Goal: Register for event/course

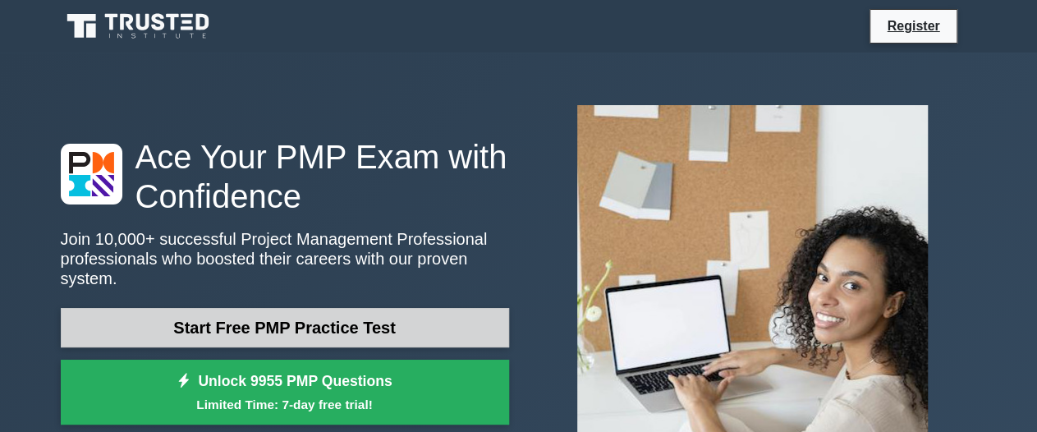
click at [329, 319] on link "Start Free PMP Practice Test" at bounding box center [285, 327] width 448 height 39
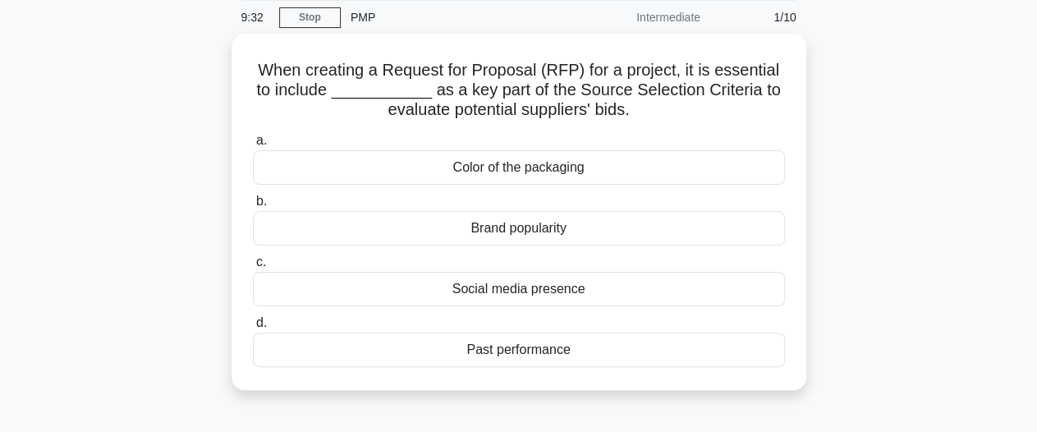
scroll to position [66, 0]
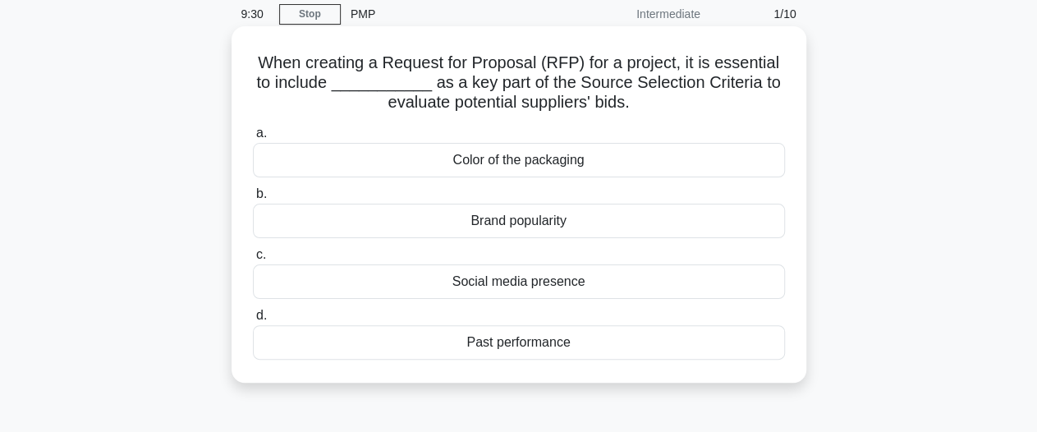
click at [502, 215] on div "Brand popularity" at bounding box center [519, 221] width 532 height 34
click at [253, 199] on input "b. Brand popularity" at bounding box center [253, 194] width 0 height 11
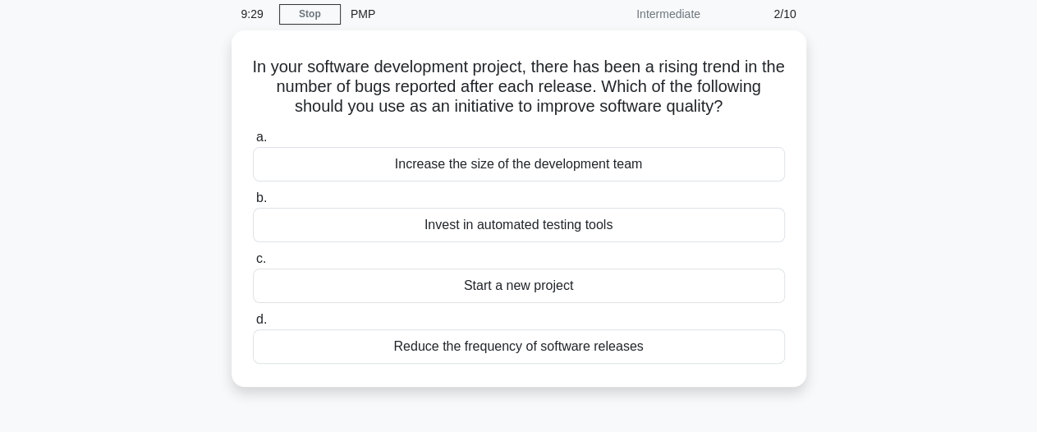
scroll to position [0, 0]
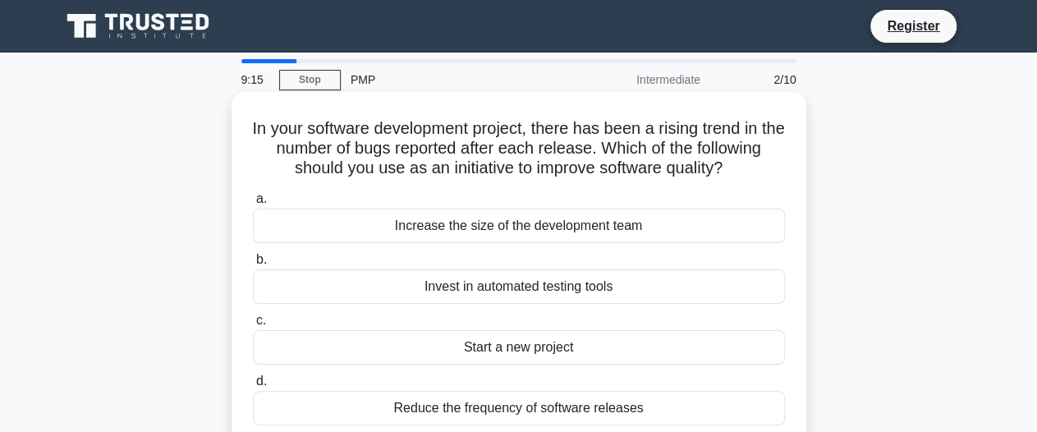
click at [481, 300] on div "Invest in automated testing tools" at bounding box center [519, 286] width 532 height 34
click at [253, 265] on input "b. Invest in automated testing tools" at bounding box center [253, 259] width 0 height 11
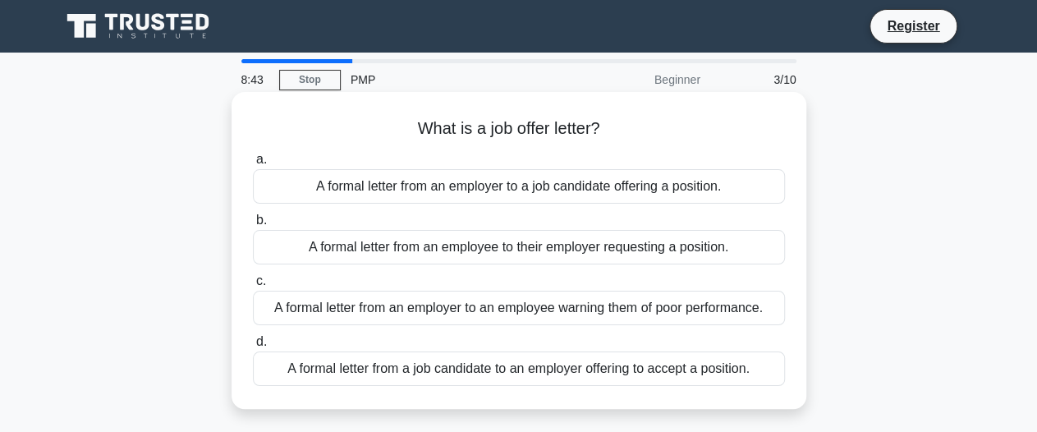
click at [511, 184] on div "A formal letter from an employer to a job candidate offering a position." at bounding box center [519, 186] width 532 height 34
click at [253, 165] on input "a. A formal letter from an employer to a job candidate offering a position." at bounding box center [253, 159] width 0 height 11
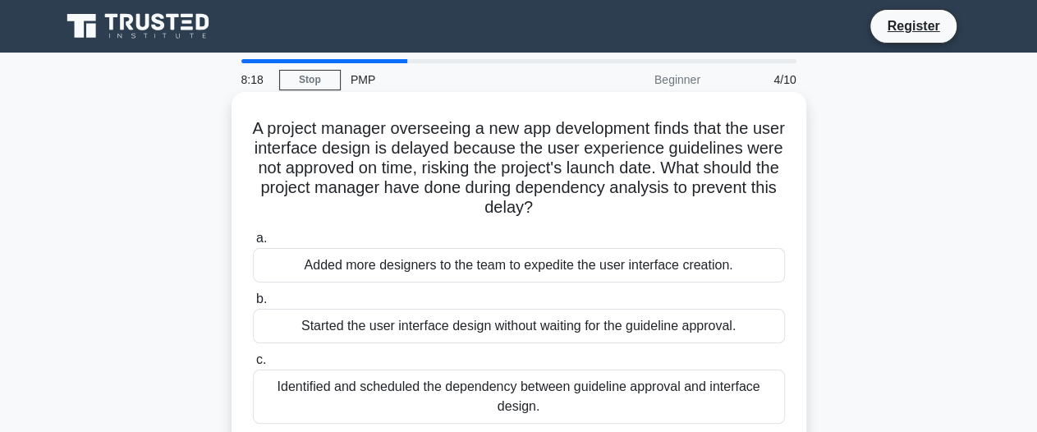
click at [453, 331] on div "Started the user interface design without waiting for the guideline approval." at bounding box center [519, 326] width 532 height 34
click at [253, 304] on input "b. Started the user interface design without waiting for the guideline approval." at bounding box center [253, 299] width 0 height 11
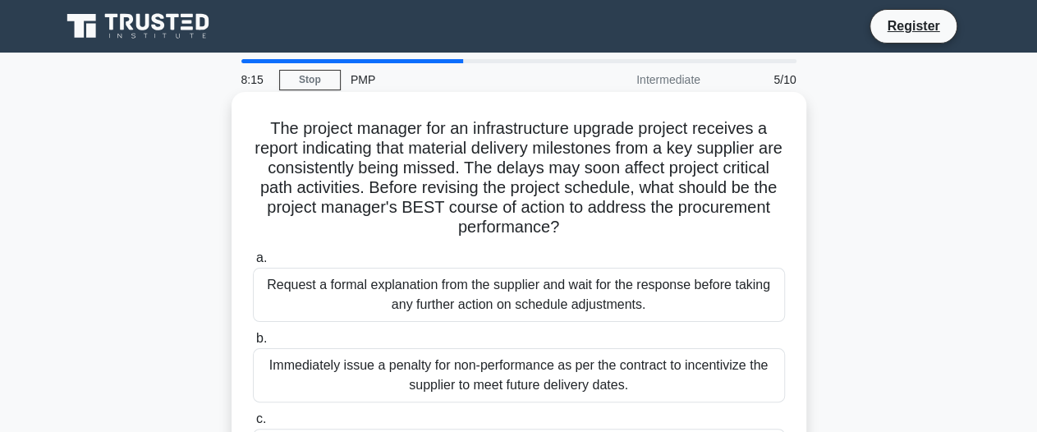
click at [461, 385] on div "Immediately issue a penalty for non-performance as per the contract to incentiv…" at bounding box center [519, 375] width 532 height 54
click at [253, 344] on input "b. Immediately issue a penalty for non-performance as per the contract to incen…" at bounding box center [253, 338] width 0 height 11
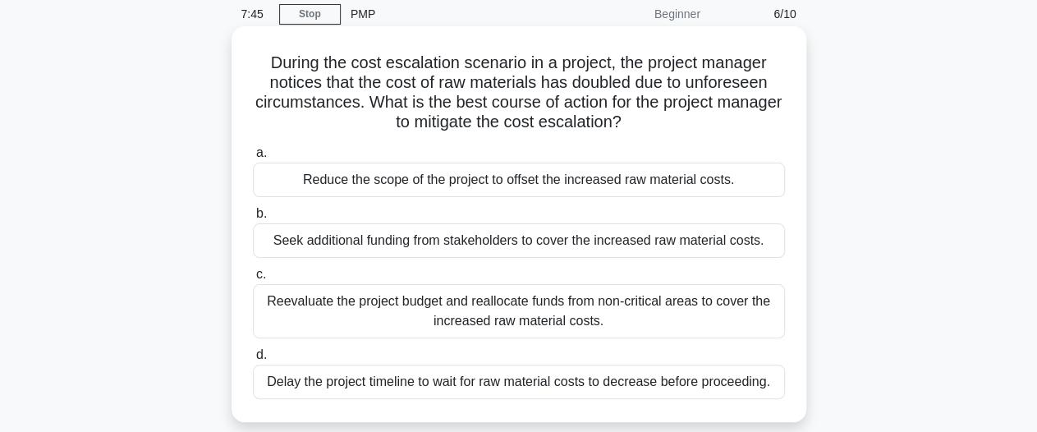
scroll to position [98, 0]
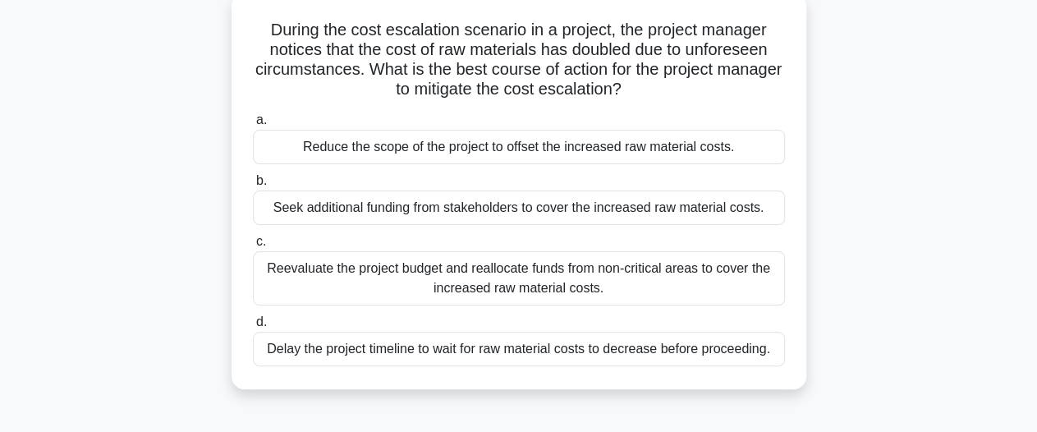
click at [572, 347] on div "Delay the project timeline to wait for raw material costs to decrease before pr…" at bounding box center [519, 349] width 532 height 34
click at [253, 327] on input "d. Delay the project timeline to wait for raw material costs to decrease before…" at bounding box center [253, 322] width 0 height 11
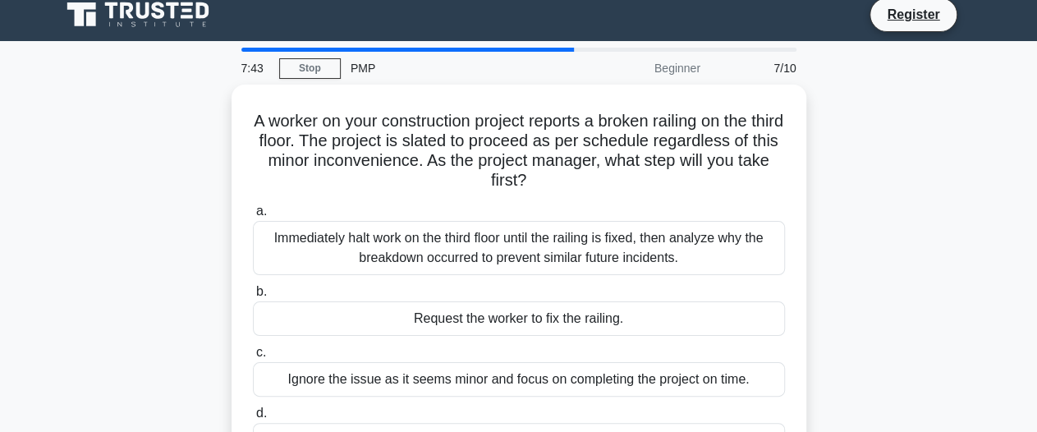
scroll to position [0, 0]
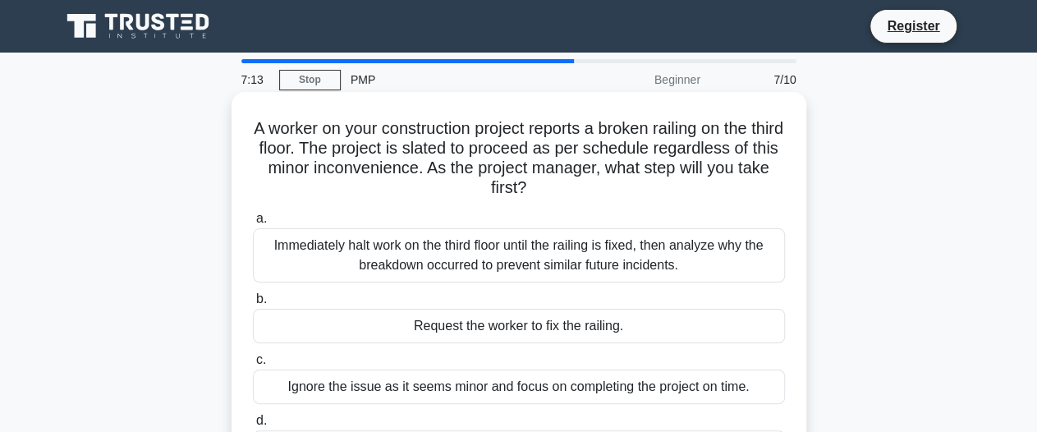
click at [512, 330] on div "Request the worker to fix the railing." at bounding box center [519, 326] width 532 height 34
click at [253, 304] on input "b. Request the worker to fix the railing." at bounding box center [253, 299] width 0 height 11
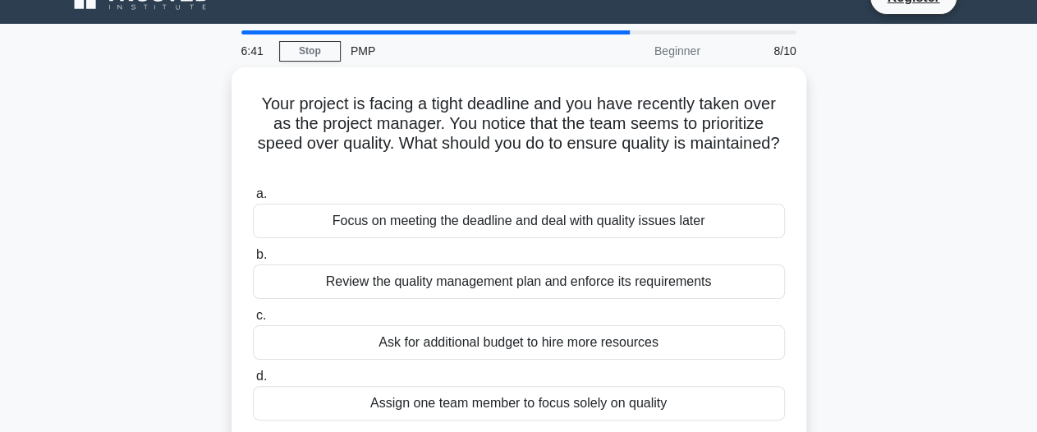
scroll to position [33, 0]
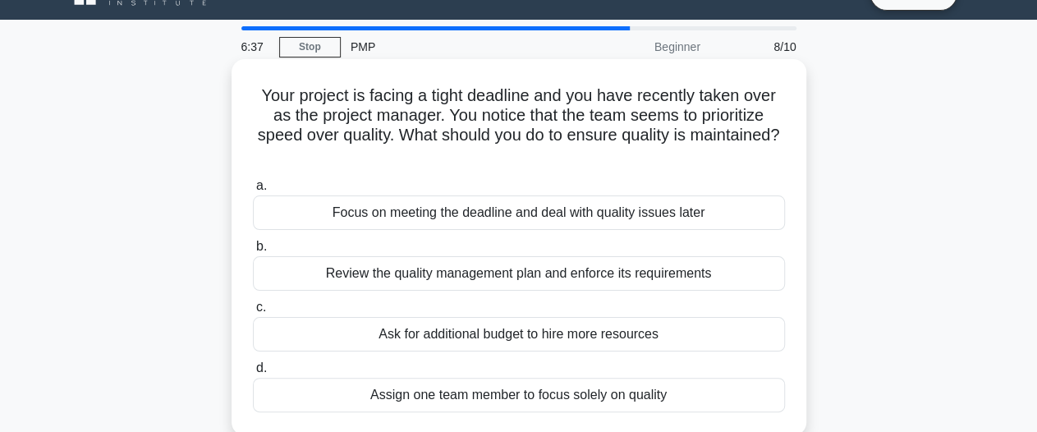
click at [533, 278] on div "Review the quality management plan and enforce its requirements" at bounding box center [519, 273] width 532 height 34
click at [253, 252] on input "b. Review the quality management plan and enforce its requirements" at bounding box center [253, 246] width 0 height 11
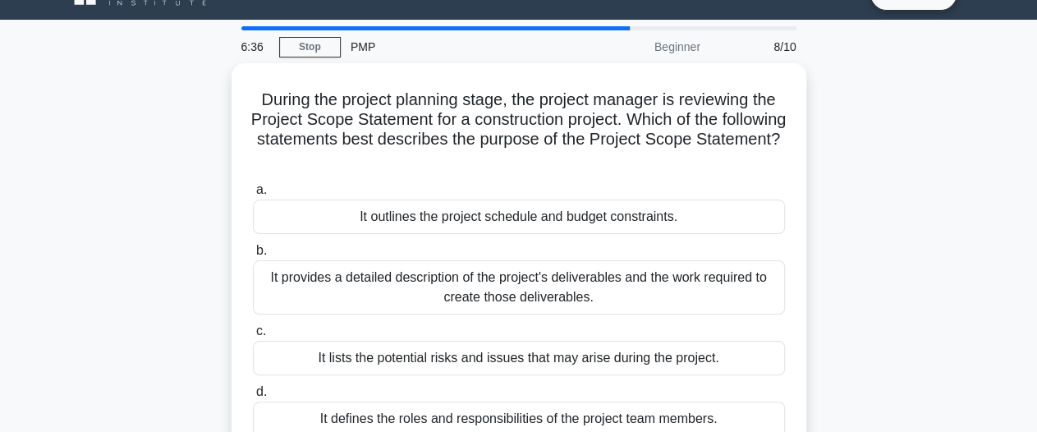
scroll to position [0, 0]
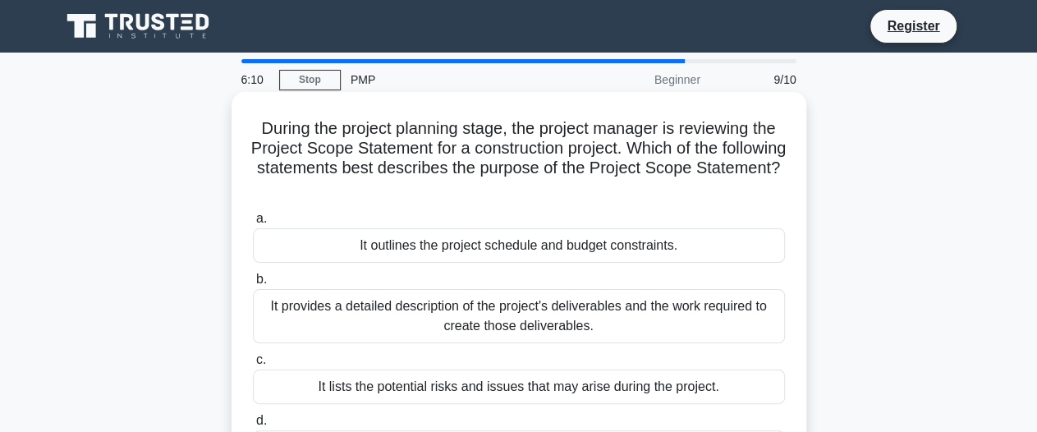
click at [521, 316] on div "It provides a detailed description of the project's deliverables and the work r…" at bounding box center [519, 316] width 532 height 54
click at [253, 285] on input "b. It provides a detailed description of the project's deliverables and the wor…" at bounding box center [253, 279] width 0 height 11
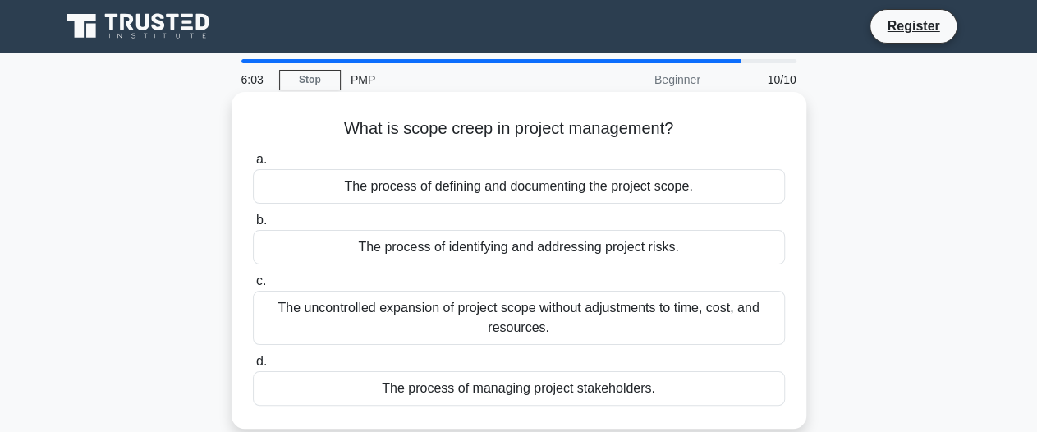
click at [465, 386] on div "The process of managing project stakeholders." at bounding box center [519, 388] width 532 height 34
click at [253, 367] on input "d. The process of managing project stakeholders." at bounding box center [253, 361] width 0 height 11
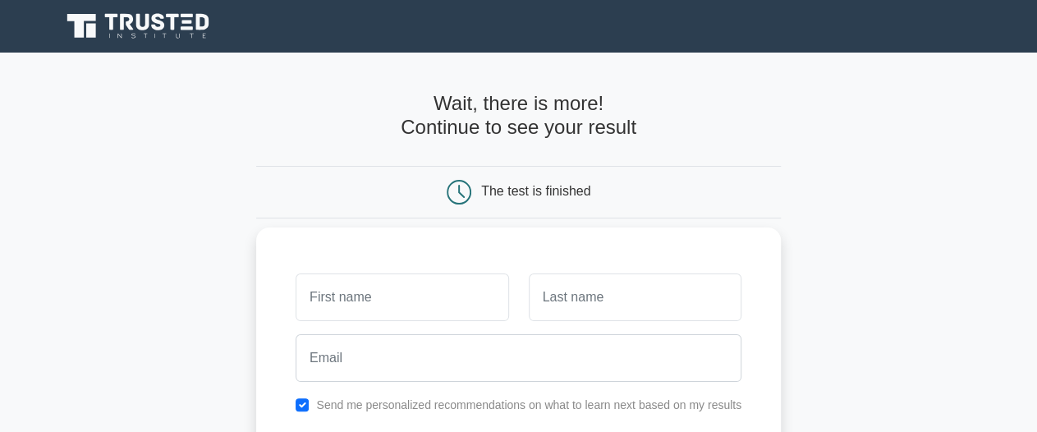
type input "Purity"
click at [551, 294] on input "text" at bounding box center [635, 297] width 213 height 48
type input "Mutua"
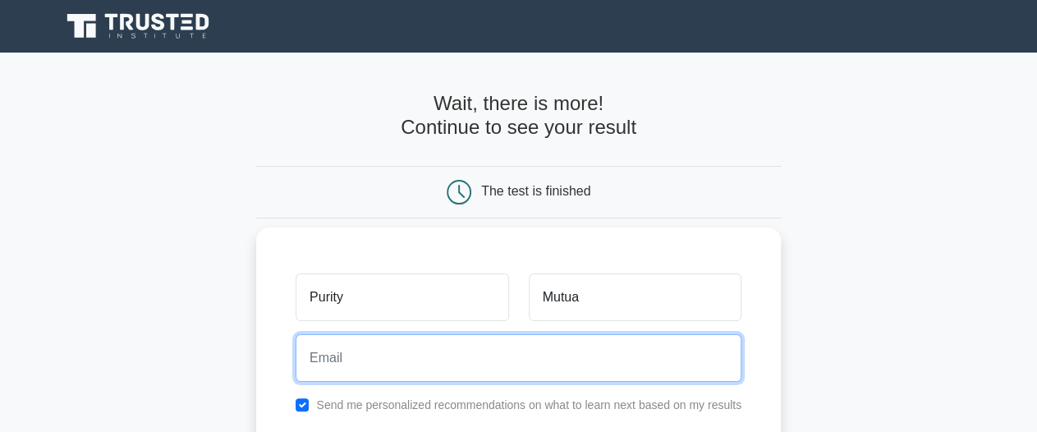
click at [320, 359] on input "email" at bounding box center [518, 358] width 446 height 48
type input "[EMAIL_ADDRESS][DOMAIN_NAME]"
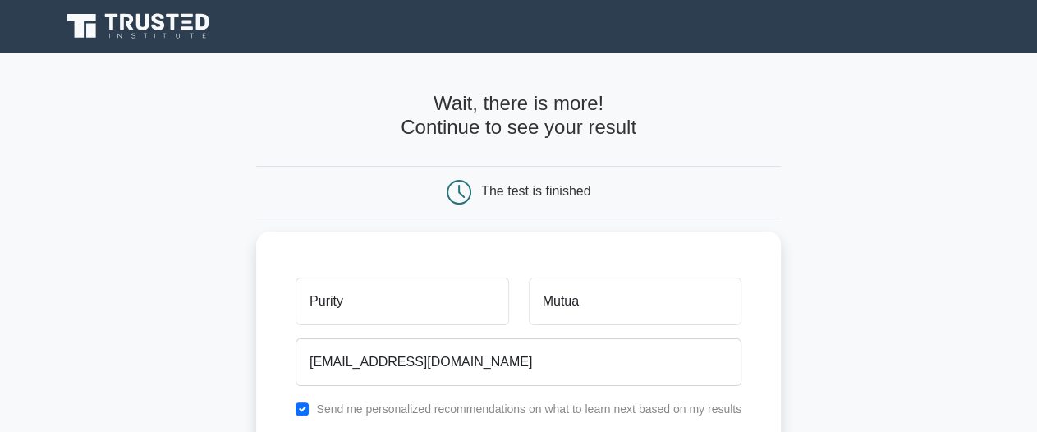
click at [461, 176] on div "The test is finished" at bounding box center [518, 192] width 524 height 53
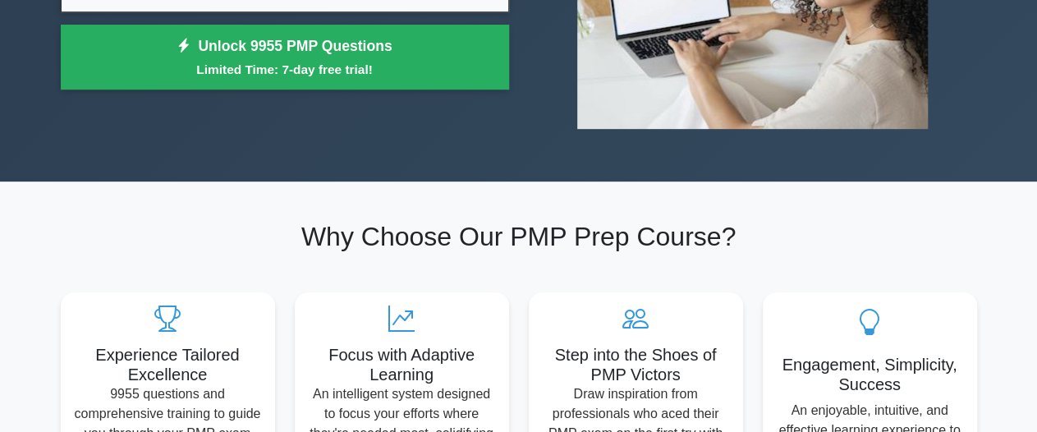
scroll to position [328, 0]
